Goal: Transaction & Acquisition: Purchase product/service

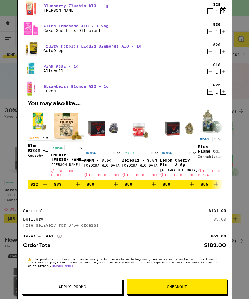
scroll to position [41, 0]
click at [61, 233] on icon "More Info" at bounding box center [59, 235] width 4 height 4
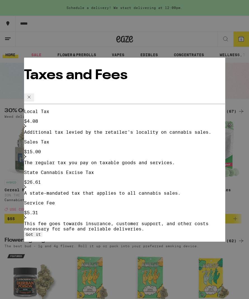
click at [26, 185] on icon at bounding box center [25, 187] width 2 height 4
click at [27, 154] on icon at bounding box center [25, 156] width 3 height 4
click at [34, 93] on button at bounding box center [29, 97] width 10 height 8
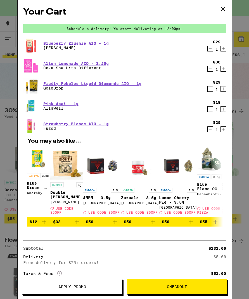
scroll to position [0, 0]
click at [226, 13] on button at bounding box center [222, 9] width 17 height 18
